Goal: Participate in discussion

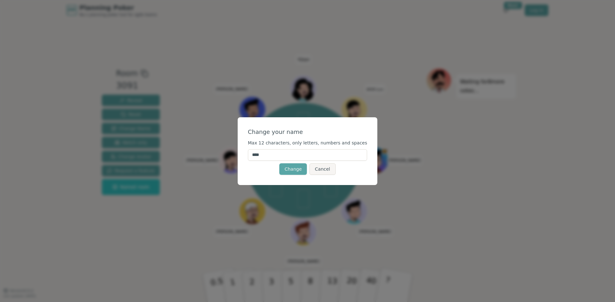
click at [349, 154] on input "****" at bounding box center [307, 155] width 119 height 12
type input "*"
type input "****"
click button "Change" at bounding box center [293, 170] width 28 height 12
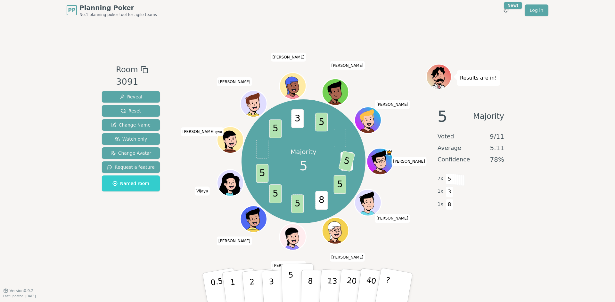
click at [293, 280] on button "5" at bounding box center [297, 288] width 33 height 49
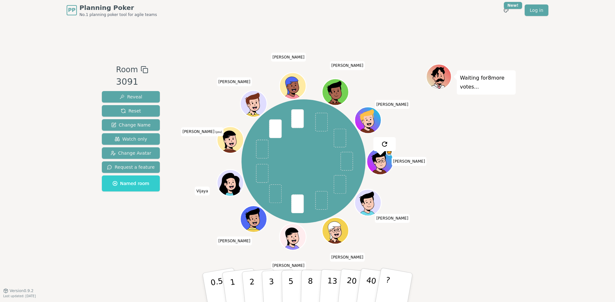
click at [465, 147] on div "Waiting for 8 more votes..." at bounding box center [471, 155] width 90 height 183
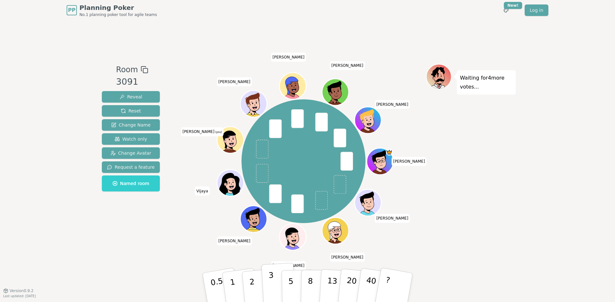
click at [270, 280] on p "3" at bounding box center [271, 288] width 7 height 35
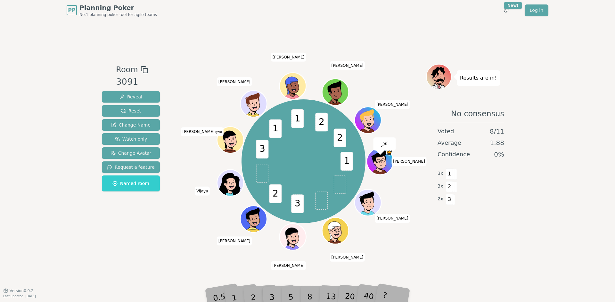
click at [482, 223] on div "No consensus Voted 8 / 11 Average 1.88 Confidence 0 % 3 x 1 3 x 2 2 x 3" at bounding box center [471, 166] width 90 height 128
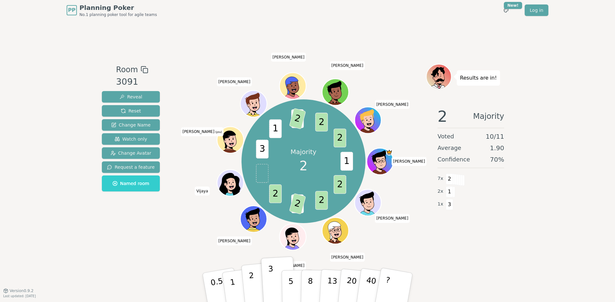
click at [255, 279] on button "2" at bounding box center [259, 288] width 36 height 51
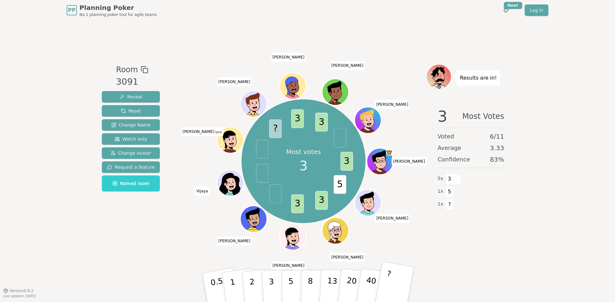
click at [398, 280] on button "?" at bounding box center [394, 287] width 40 height 53
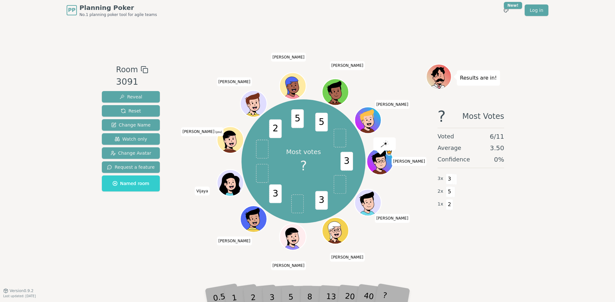
click at [482, 266] on div "Room 3091 Reveal Reset Change Name Watch only Change Avatar Request a feature N…" at bounding box center [307, 155] width 416 height 270
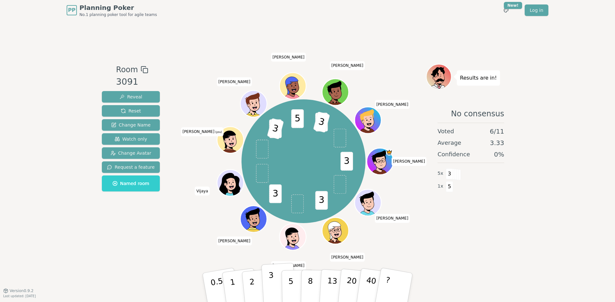
click at [276, 286] on button "3" at bounding box center [278, 288] width 35 height 50
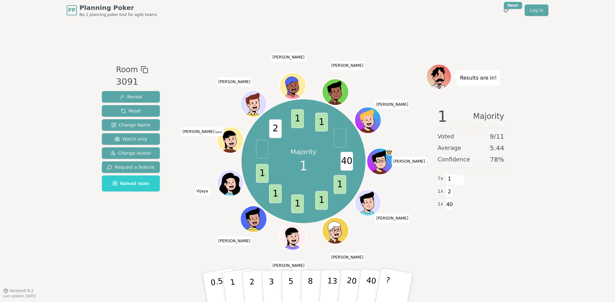
click at [505, 226] on div "1 Majority Voted 9 / 11 Average 5.44 Confidence 78 % 7 x 1 1 x 2 1 x 40" at bounding box center [471, 166] width 90 height 128
click at [502, 247] on div "Results are in! 1 Majority Voted 9 / 11 Average 5.44 Confidence 78 % 7 x 1 1 x …" at bounding box center [471, 155] width 90 height 183
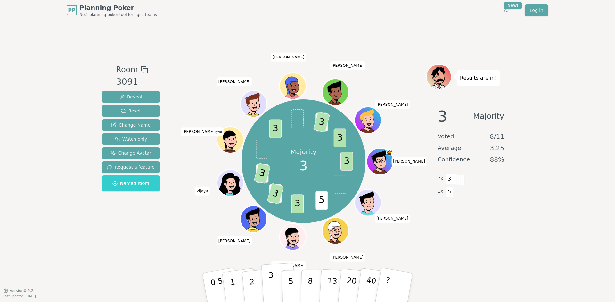
click at [275, 283] on button "3" at bounding box center [278, 288] width 35 height 50
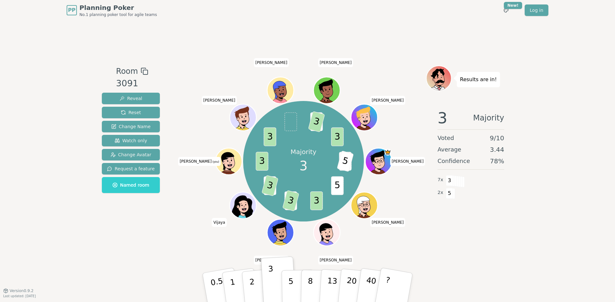
click at [491, 254] on div "Room 3091 Reveal Reset Change Name Watch only Change Avatar Request a feature N…" at bounding box center [307, 155] width 416 height 270
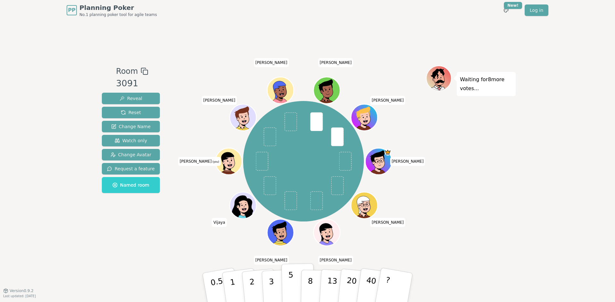
click at [295, 281] on button "5" at bounding box center [297, 288] width 33 height 49
click at [479, 237] on div "Waiting for 7 more votes..." at bounding box center [471, 156] width 90 height 180
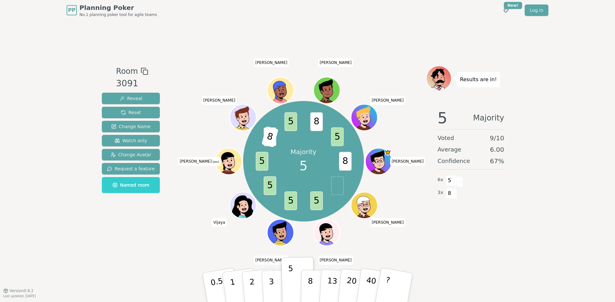
click at [513, 233] on div "Results are in! 5 Majority Voted 9 / 10 Average 6.00 Confidence 67 % 6 x 5 3 x 8" at bounding box center [471, 156] width 90 height 180
click at [461, 244] on div "Results are in! 5 Most Votes Voted 9 / 10 Average 6.33 Confidence 56 % 5 x 5 4 …" at bounding box center [471, 156] width 90 height 180
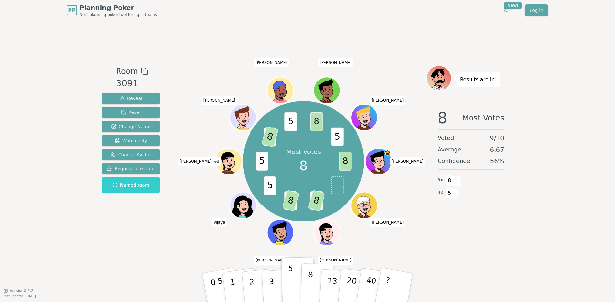
click at [310, 283] on p "8" at bounding box center [309, 287] width 5 height 35
